Goal: Task Accomplishment & Management: Use online tool/utility

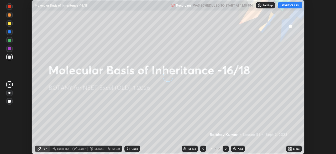
scroll to position [154, 336]
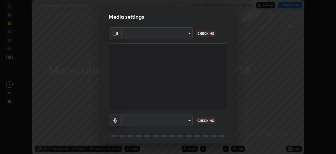
type input "0e50365916b658242f783ed4648cb329f585d10cba28352488c27cd343db3185"
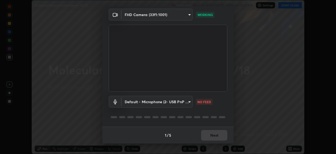
click at [173, 101] on body "Erase all Molecular Basis of Inheritance -16/18 Recording WAS SCHEDULED TO STAR…" at bounding box center [168, 77] width 336 height 154
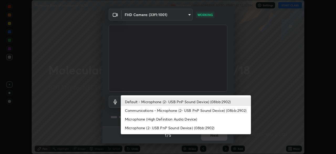
click at [179, 101] on li "Default - Microphone (2- USB PnP Sound Device) (08bb:2902)" at bounding box center [186, 101] width 130 height 9
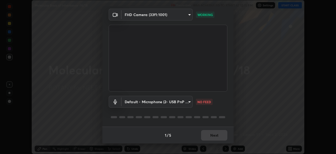
click at [172, 101] on body "Erase all Molecular Basis of Inheritance -16/18 Recording WAS SCHEDULED TO STAR…" at bounding box center [168, 77] width 336 height 154
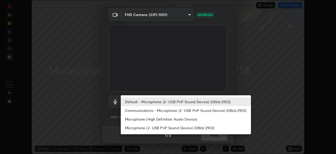
click at [173, 119] on li "Microphone (High Definition Audio Device)" at bounding box center [186, 118] width 130 height 9
type input "20304823c804aacda7da46eaf45769b50b0677c816944c6151c82a5fdd4b4f23"
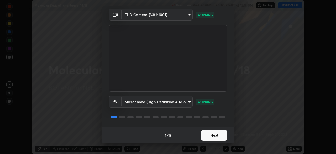
click at [214, 136] on button "Next" at bounding box center [214, 135] width 26 height 10
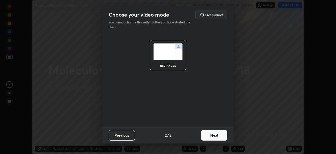
scroll to position [0, 0]
click at [215, 137] on button "Next" at bounding box center [214, 135] width 26 height 10
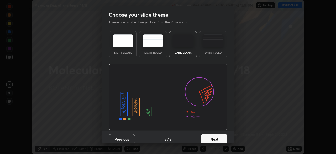
click at [216, 136] on button "Next" at bounding box center [214, 139] width 26 height 10
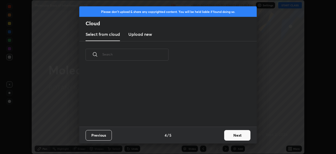
click at [218, 136] on div "Previous 4 / 5 Next" at bounding box center [167, 134] width 177 height 17
click at [240, 134] on button "Next" at bounding box center [237, 135] width 26 height 10
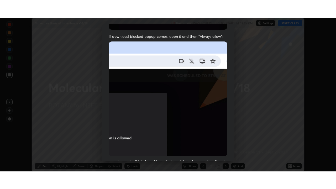
scroll to position [126, 0]
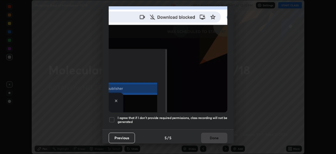
click at [111, 118] on div at bounding box center [112, 119] width 6 height 6
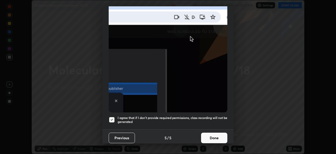
click at [219, 138] on button "Done" at bounding box center [214, 137] width 26 height 10
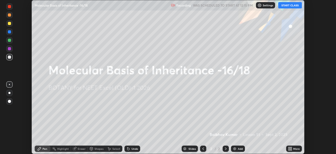
click at [293, 7] on button "START CLASS" at bounding box center [290, 5] width 24 height 6
click at [290, 148] on icon at bounding box center [290, 148] width 4 height 4
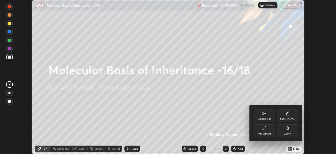
click at [269, 130] on div "Full screen" at bounding box center [264, 130] width 21 height 13
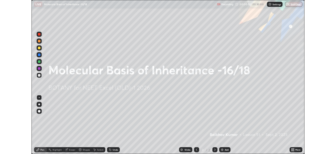
scroll to position [189, 336]
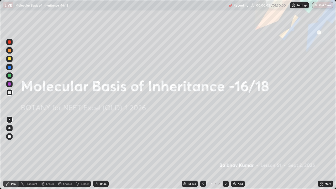
click at [9, 128] on div at bounding box center [9, 128] width 2 height 2
click at [325, 153] on div "More" at bounding box center [328, 183] width 7 height 3
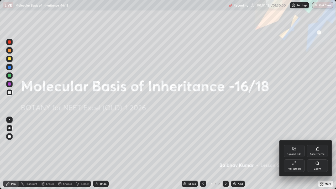
click at [296, 153] on div "Full screen" at bounding box center [294, 165] width 21 height 13
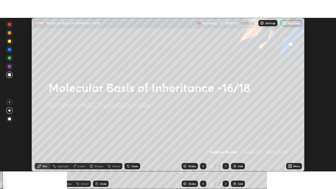
scroll to position [26094, 25912]
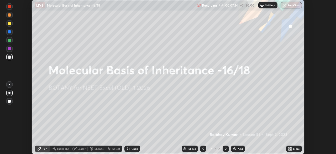
click at [289, 149] on icon at bounding box center [288, 149] width 1 height 1
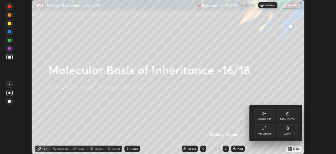
click at [265, 131] on div "Full screen" at bounding box center [264, 130] width 21 height 13
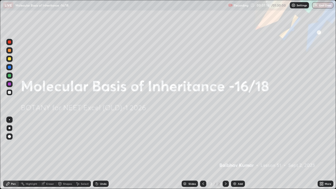
scroll to position [189, 336]
click at [293, 6] on img at bounding box center [293, 5] width 4 height 4
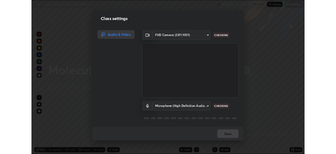
scroll to position [1, 0]
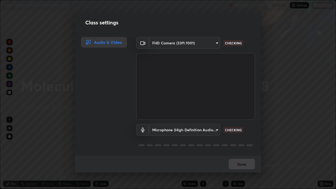
click at [208, 132] on body "Erase all LIVE Molecular Basis of Inheritance -16/18 Recording 00:07:17 / 01:30…" at bounding box center [168, 94] width 336 height 189
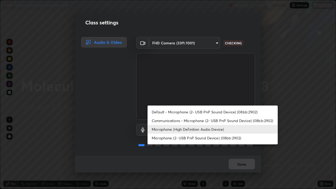
click at [199, 113] on li "Default - Microphone (2- USB PnP Sound Device) (08bb:2902)" at bounding box center [213, 112] width 130 height 9
type input "default"
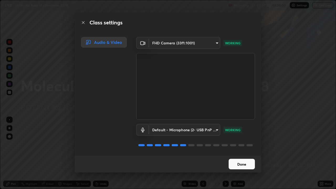
click at [244, 153] on button "Done" at bounding box center [242, 164] width 26 height 10
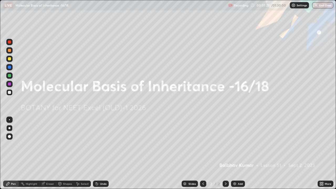
click at [322, 153] on icon at bounding box center [322, 184] width 1 height 1
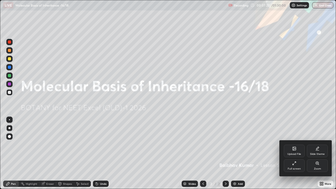
click at [294, 153] on div "Full screen" at bounding box center [294, 168] width 13 height 3
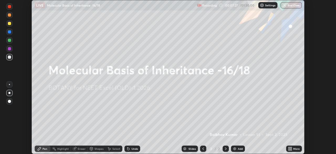
scroll to position [26094, 25912]
